Goal: Transaction & Acquisition: Purchase product/service

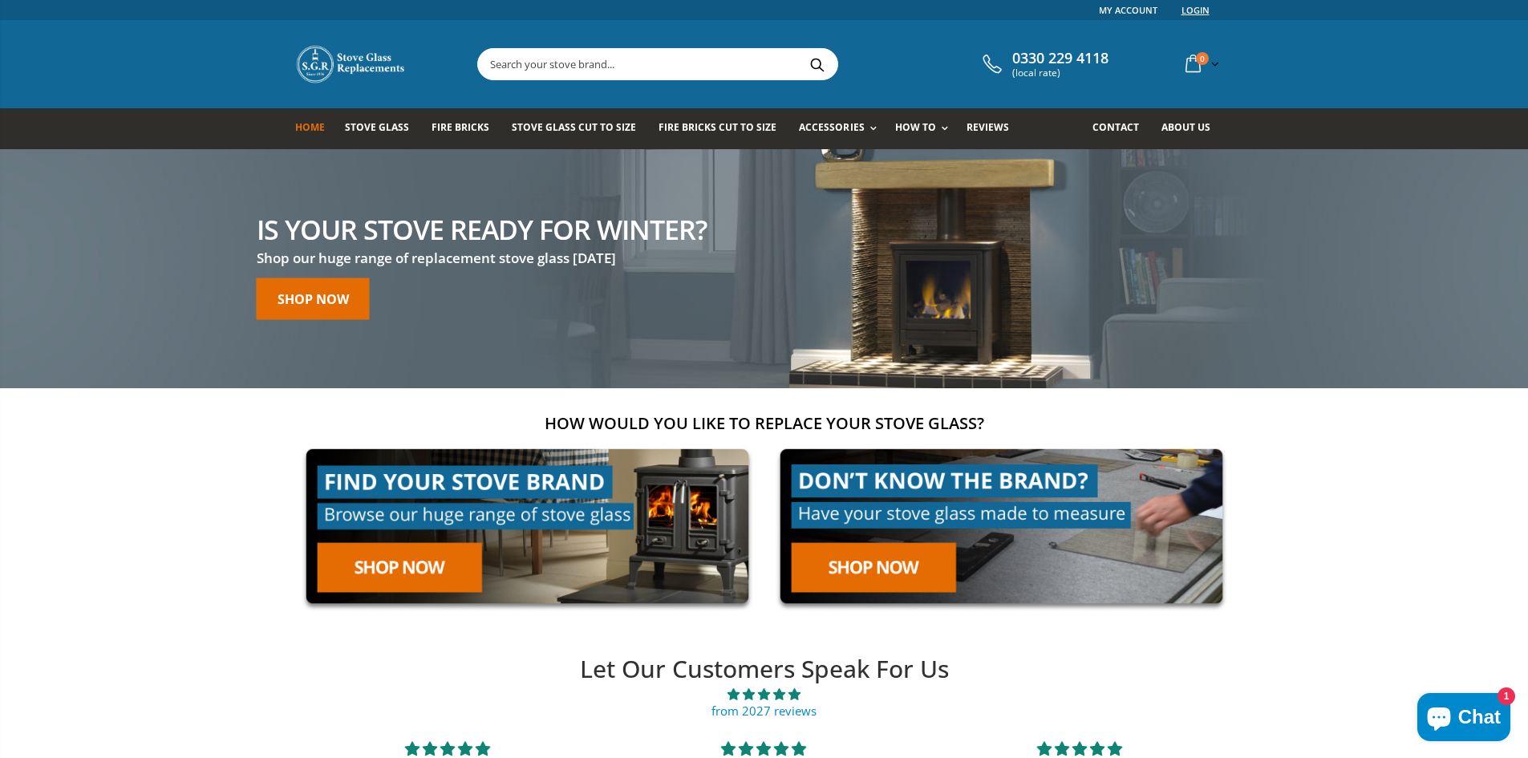
click at [1193, 11] on link "Login" at bounding box center [1196, 10] width 28 height 20
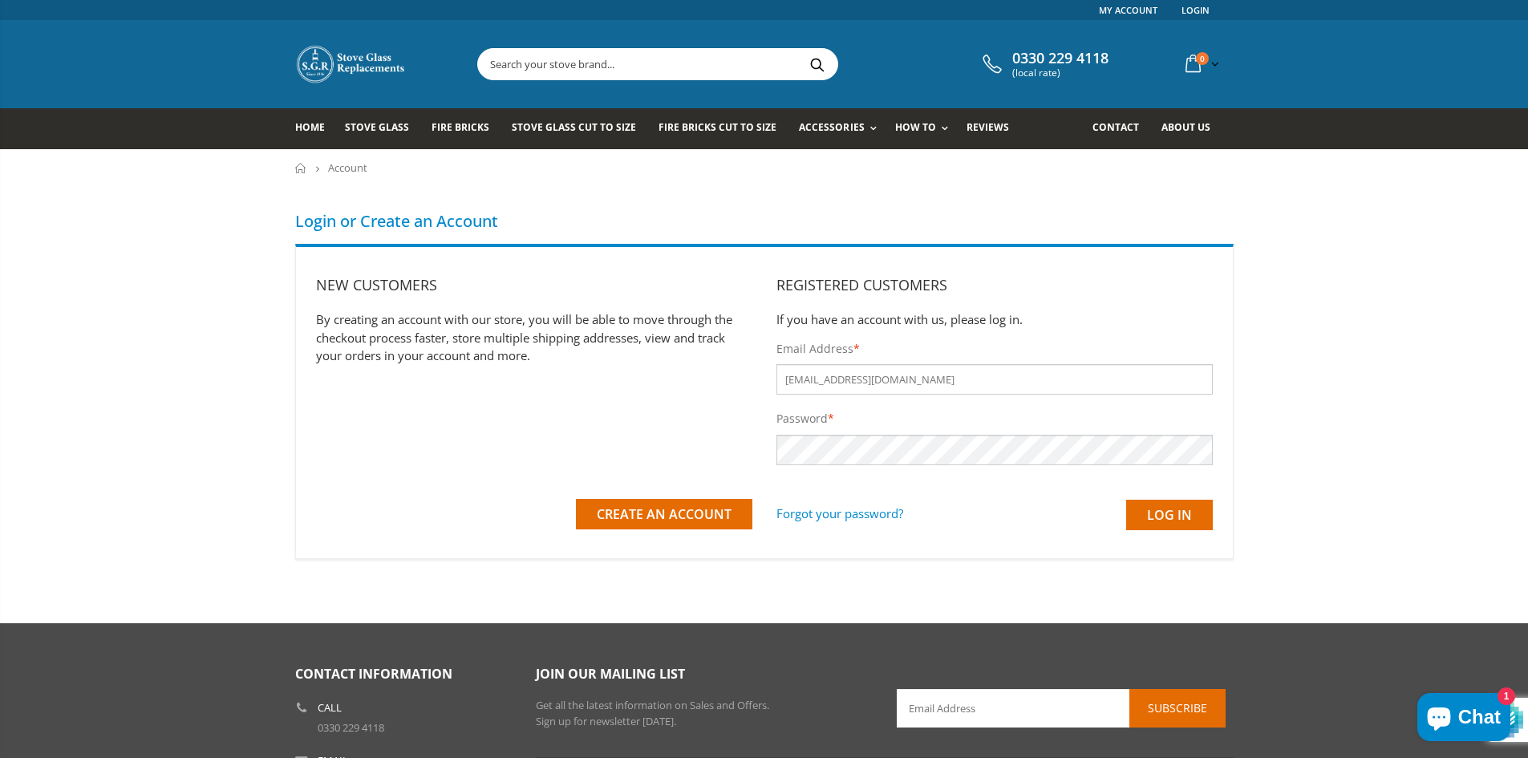
type input "[EMAIL_ADDRESS][DOMAIN_NAME]"
click at [1126, 500] on input "Log in" at bounding box center [1169, 515] width 87 height 30
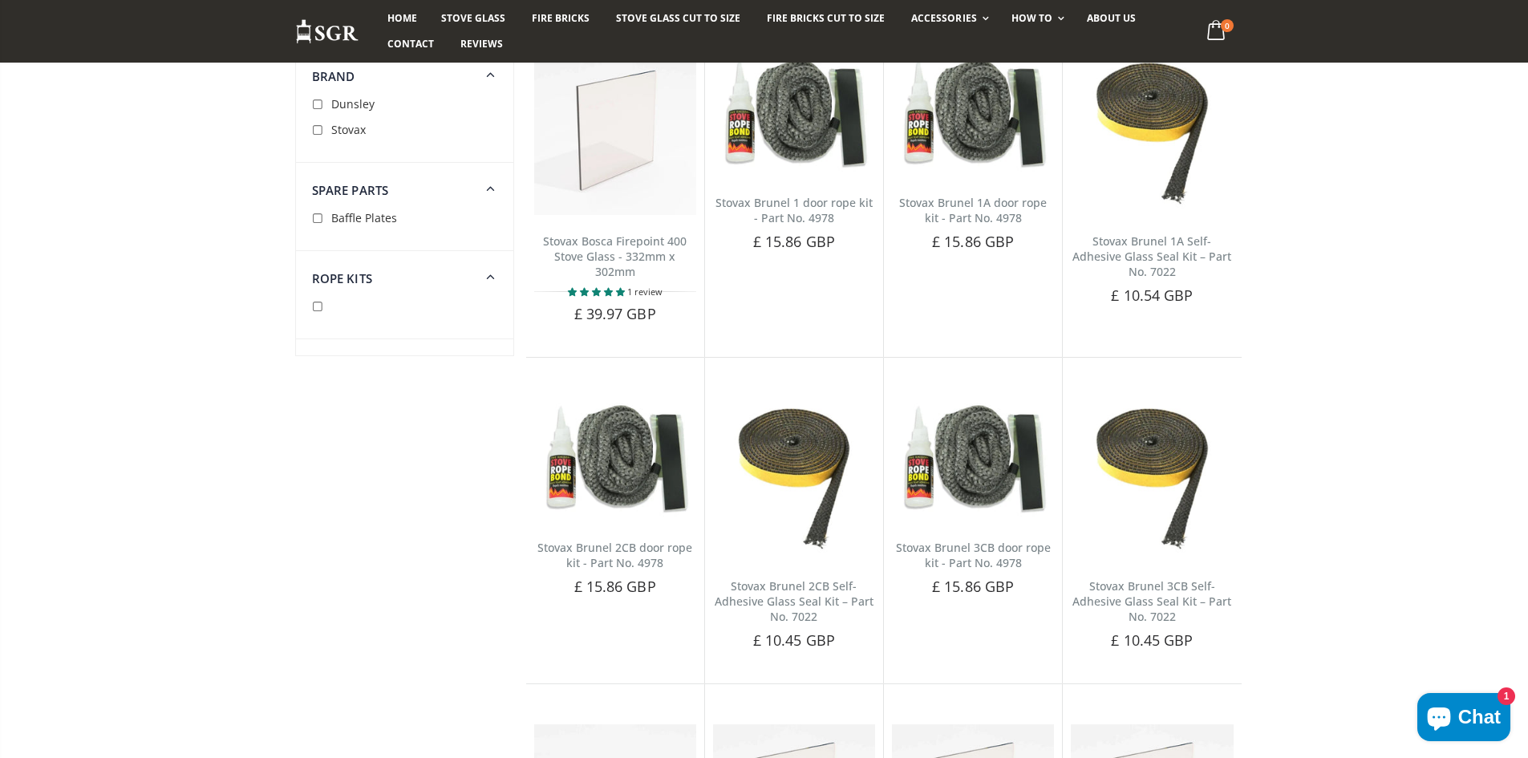
scroll to position [722, 0]
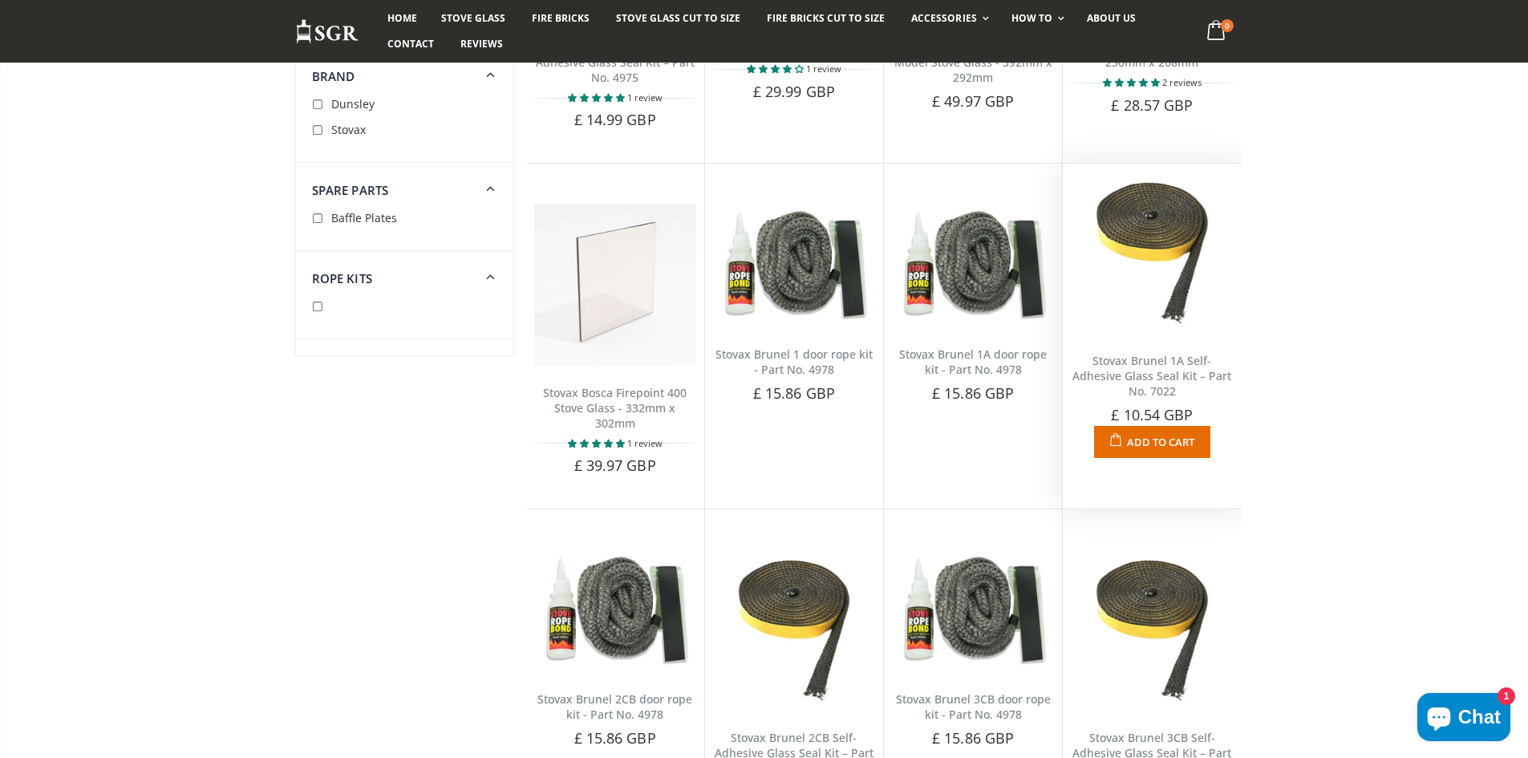
click at [1204, 371] on link "Stovax Brunel 1A Self-Adhesive Glass Seal Kit – Part No. 7022" at bounding box center [1152, 376] width 159 height 46
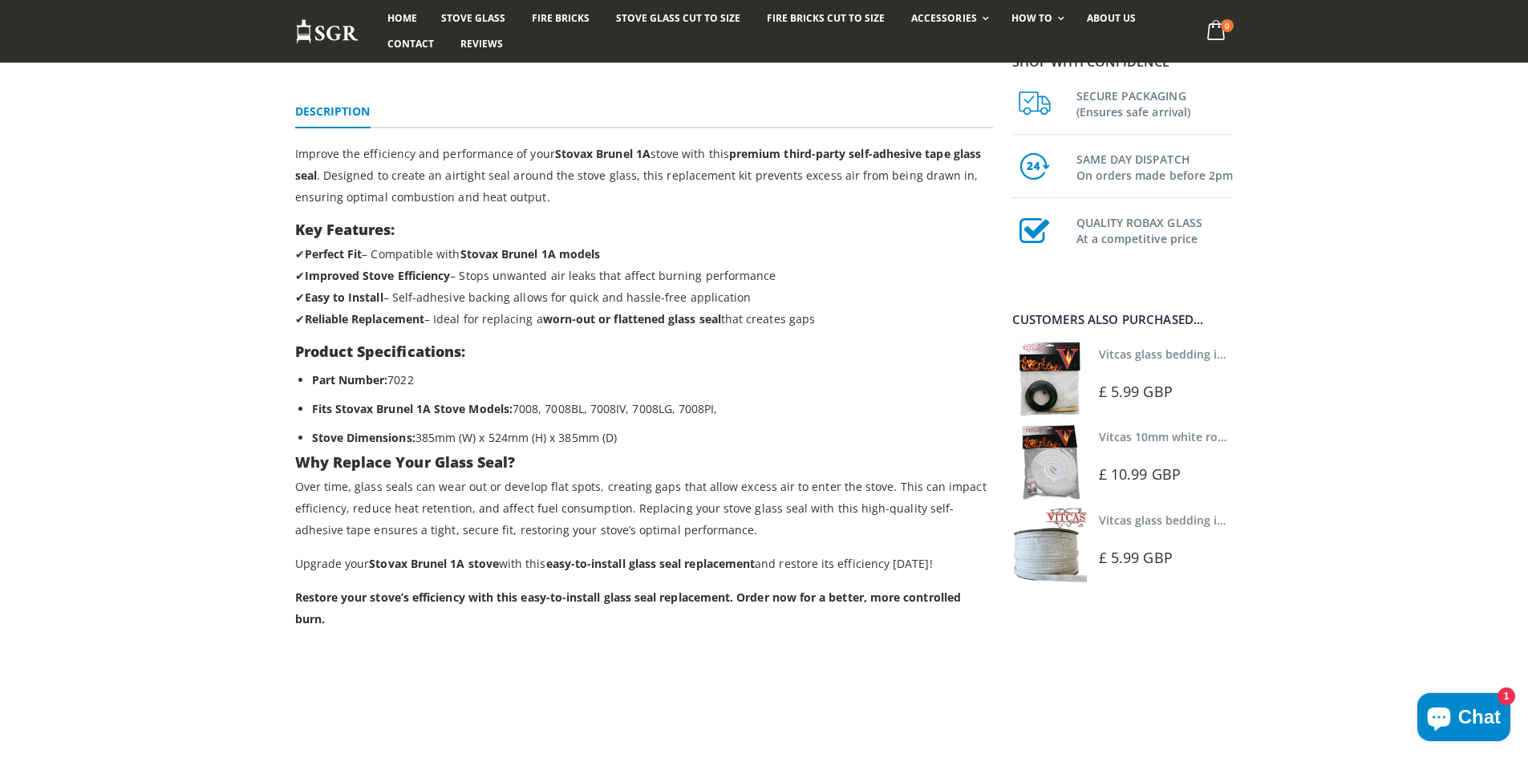
scroll to position [481, 0]
